Goal: Use online tool/utility: Utilize a website feature to perform a specific function

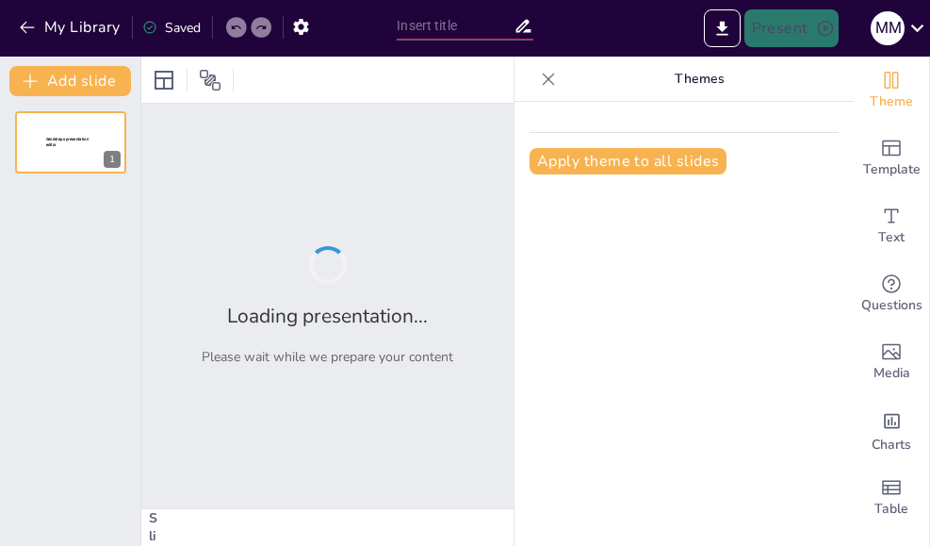
type input "Impacto de la Inteligencia Emocional en el Desempeño Laboral en Entornos Cambia…"
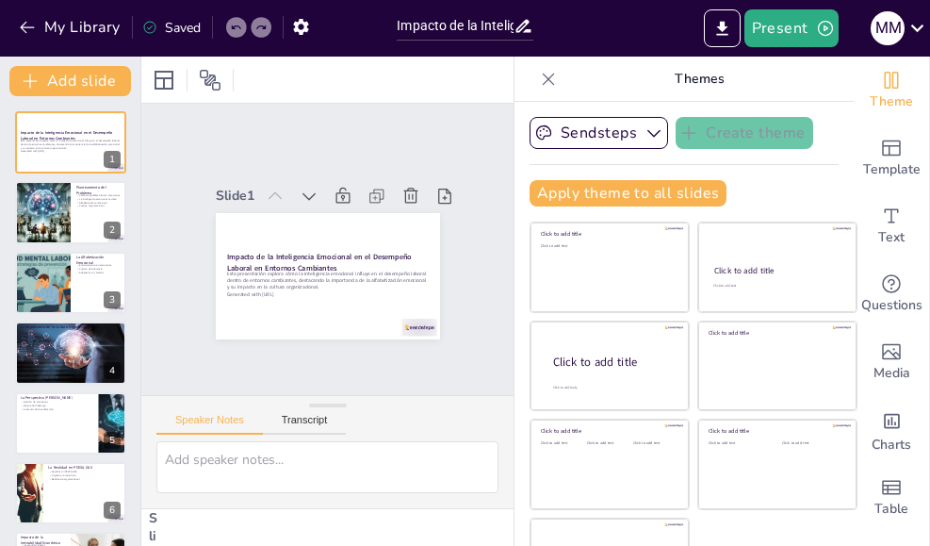
checkbox input "true"
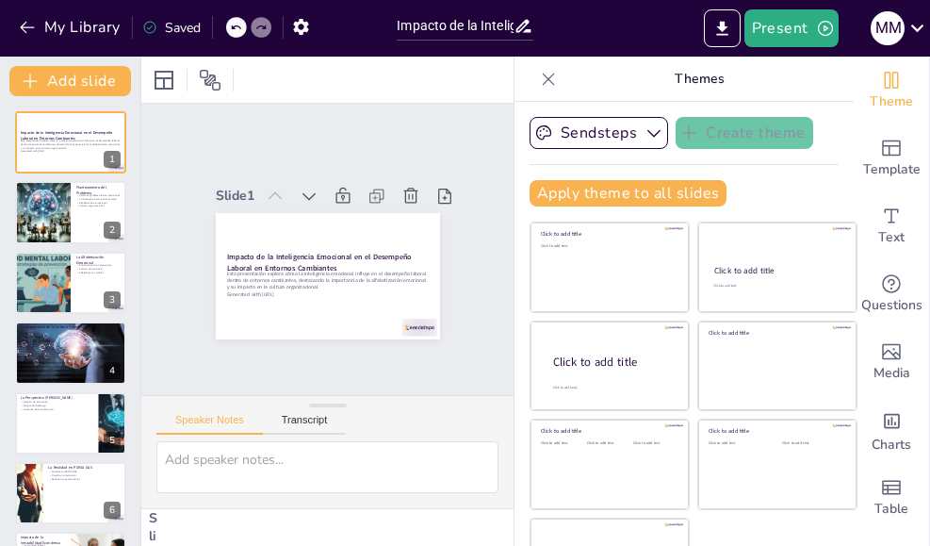
checkbox input "true"
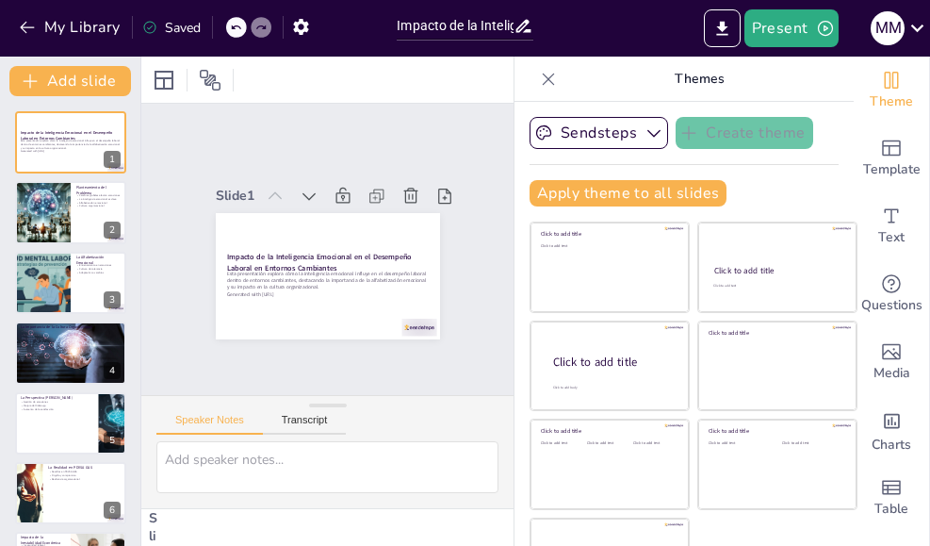
checkbox input "true"
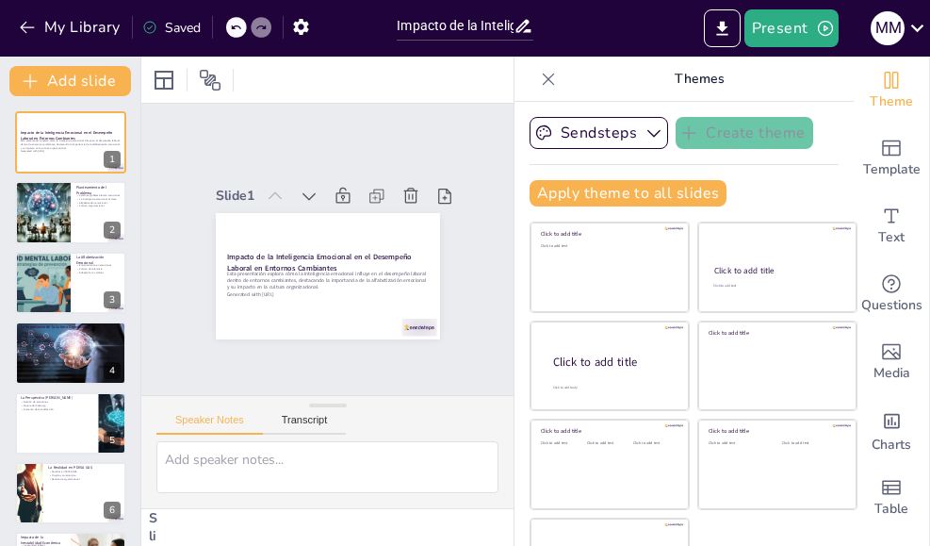
checkbox input "true"
